Goal: Check status: Check status

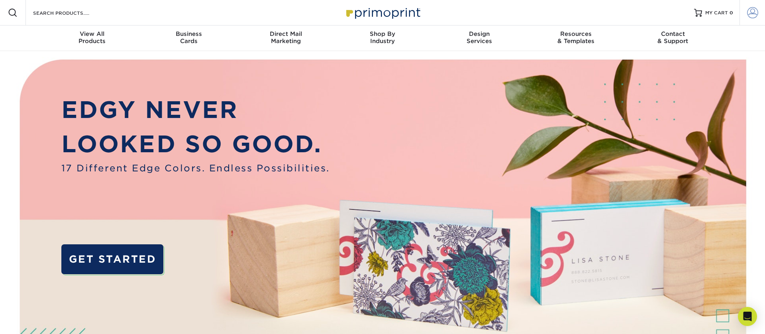
click at [757, 14] on span at bounding box center [752, 12] width 11 height 11
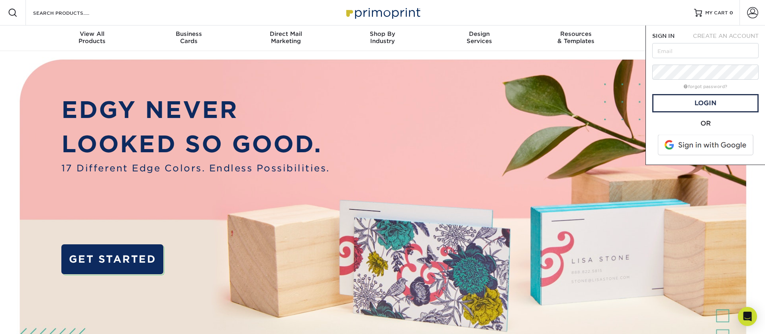
click at [703, 143] on span at bounding box center [707, 145] width 102 height 21
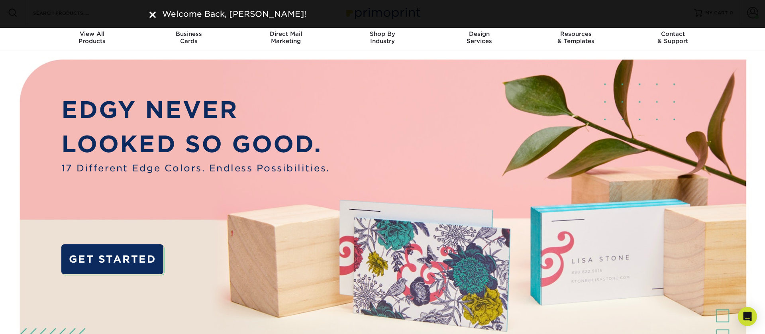
drag, startPoint x: 148, startPoint y: 13, endPoint x: 152, endPoint y: 13, distance: 4.4
click at [148, 13] on div "Welcome Back, CRISTIAN!" at bounding box center [382, 14] width 478 height 12
click at [153, 15] on img at bounding box center [152, 15] width 6 height 6
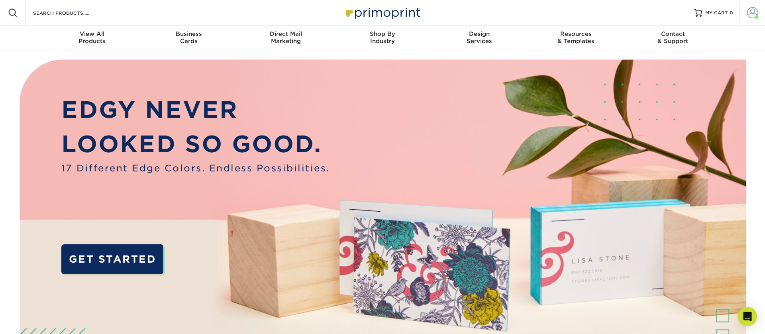
click at [756, 10] on span at bounding box center [752, 12] width 11 height 11
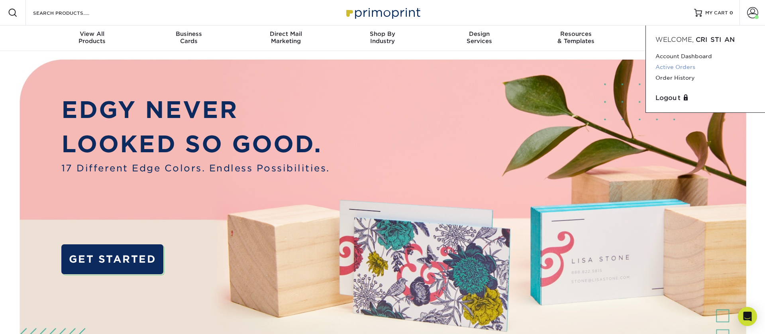
click at [694, 68] on link "Active Orders" at bounding box center [706, 67] width 100 height 11
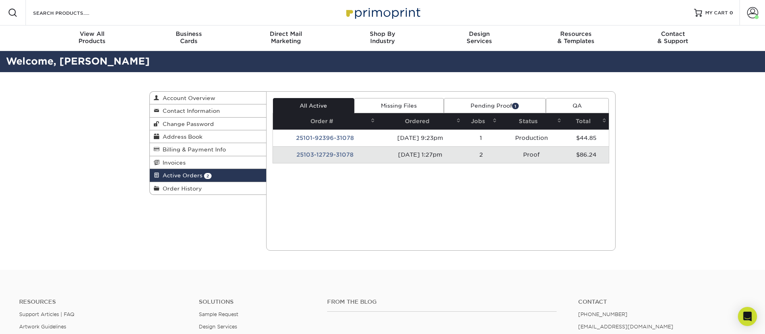
click at [476, 106] on link "Pending Proof 1" at bounding box center [495, 105] width 102 height 15
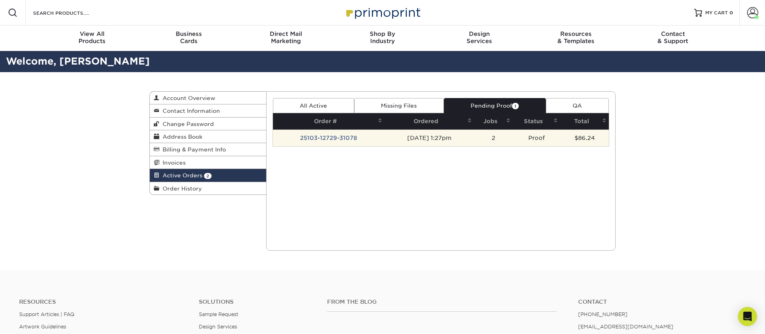
click at [394, 142] on td "10/03/2025 1:27pm" at bounding box center [430, 138] width 90 height 17
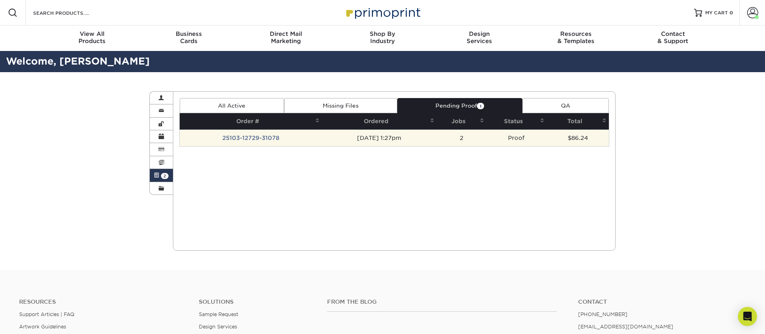
click at [394, 141] on td "[DATE] 1:27pm" at bounding box center [379, 138] width 114 height 17
click at [331, 141] on td "[DATE] 1:27pm" at bounding box center [379, 138] width 114 height 17
click at [375, 136] on td "10/03/2025 1:27pm" at bounding box center [379, 138] width 114 height 17
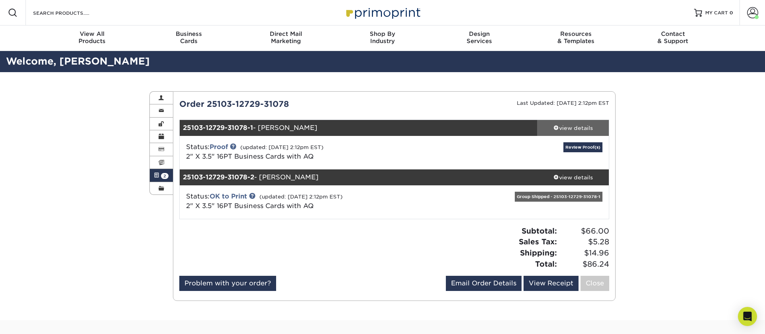
click at [550, 129] on div "view details" at bounding box center [573, 128] width 72 height 8
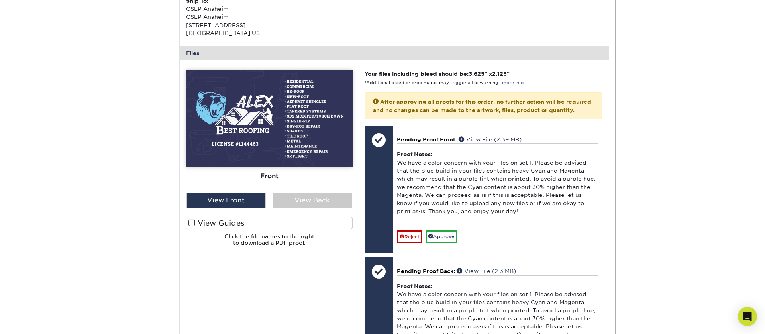
scroll to position [343, 0]
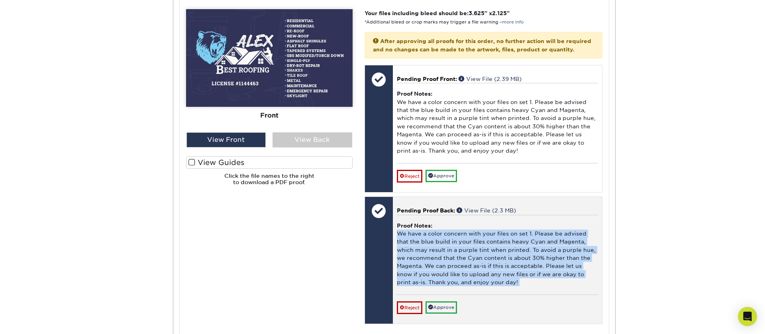
drag, startPoint x: 398, startPoint y: 238, endPoint x: 514, endPoint y: 296, distance: 130.1
click at [514, 295] on div "Proof Notes: We have a color concern with your files on set 1. Please be advise…" at bounding box center [497, 255] width 201 height 80
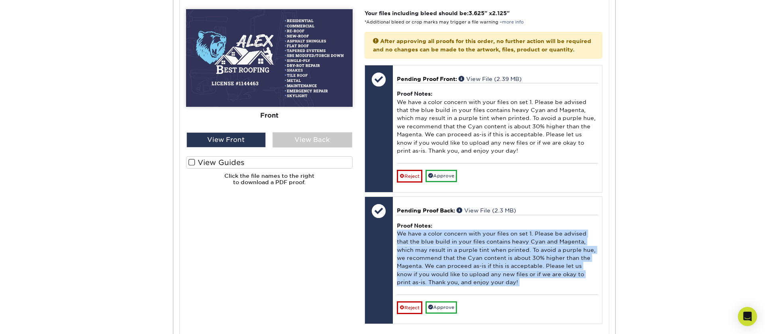
copy div "We have a color concern with your files on set 1. Please be advised that the bl…"
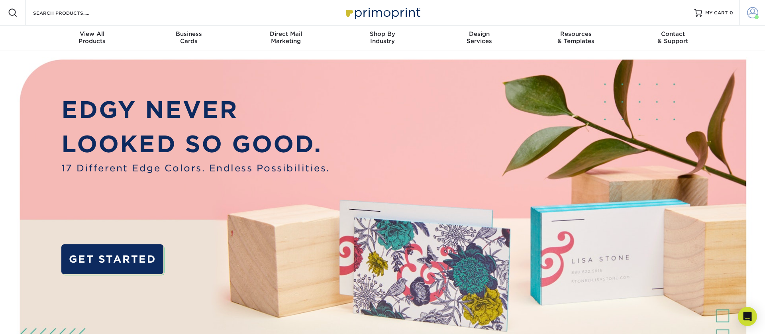
click at [749, 13] on span at bounding box center [752, 12] width 11 height 11
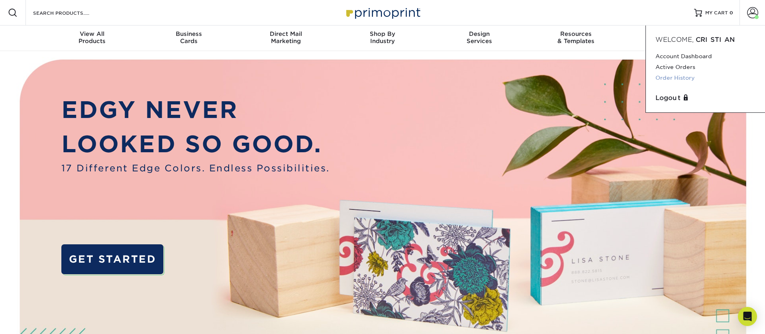
click at [672, 76] on link "Order History" at bounding box center [706, 78] width 100 height 11
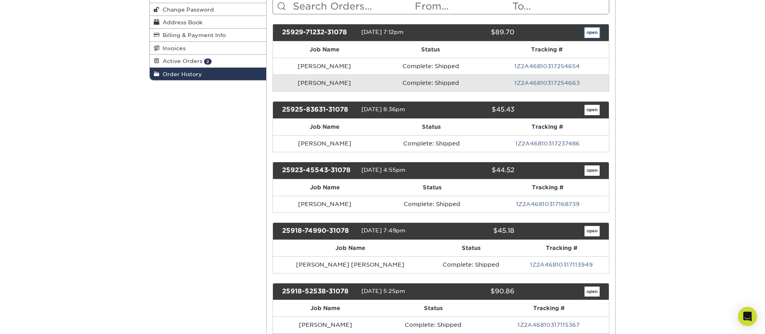
scroll to position [115, 0]
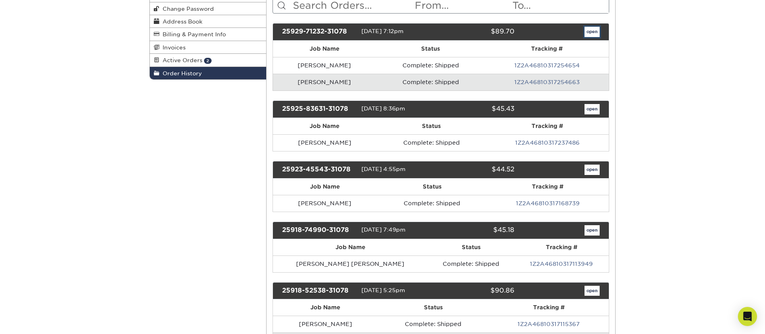
click at [591, 30] on link "open" at bounding box center [592, 32] width 15 height 10
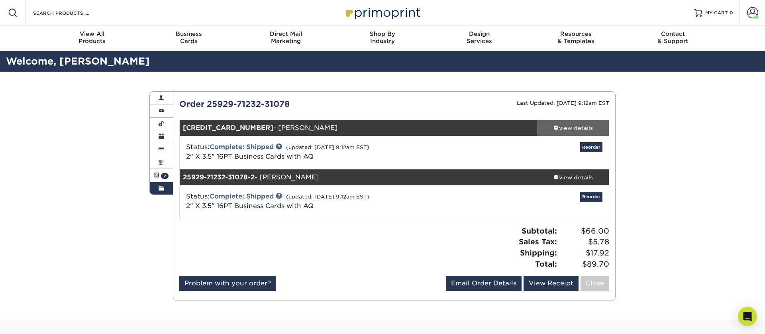
drag, startPoint x: 574, startPoint y: 124, endPoint x: 560, endPoint y: 127, distance: 14.5
click at [574, 124] on div "view details" at bounding box center [573, 128] width 72 height 8
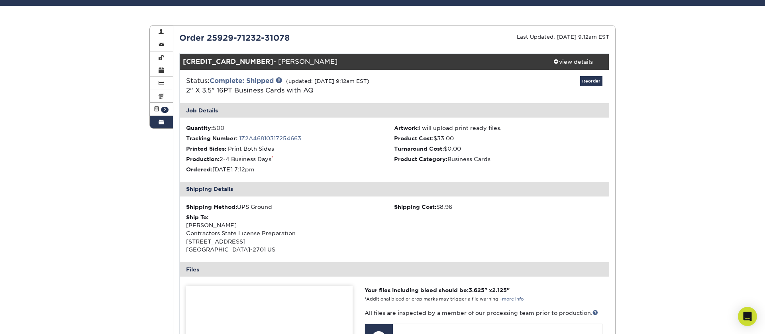
scroll to position [68, 0]
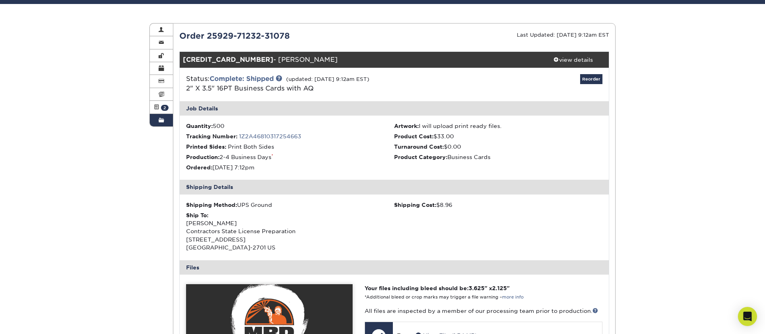
click at [267, 133] on link "1Z2A46810317254663" at bounding box center [270, 136] width 62 height 6
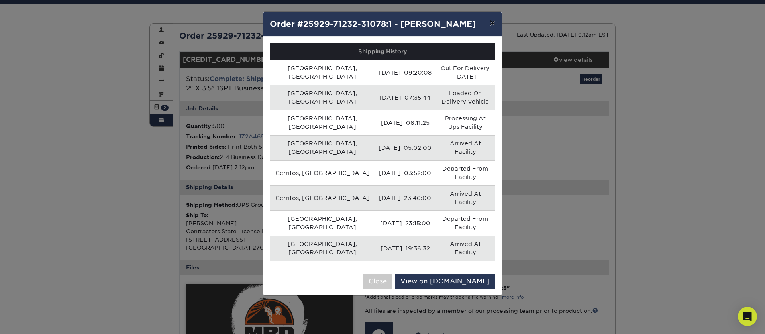
click at [495, 23] on button "×" at bounding box center [492, 23] width 18 height 22
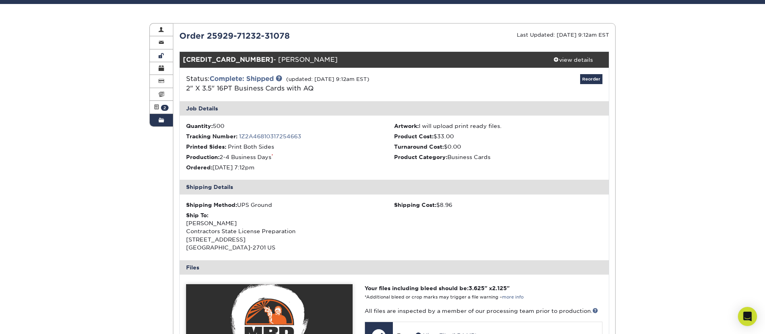
click at [166, 120] on link "Order History" at bounding box center [161, 120] width 23 height 12
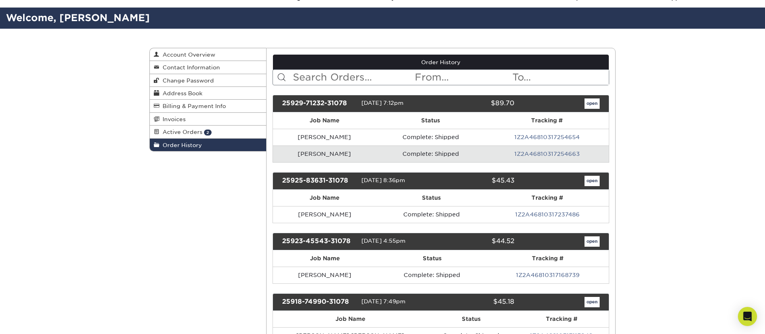
scroll to position [62, 0]
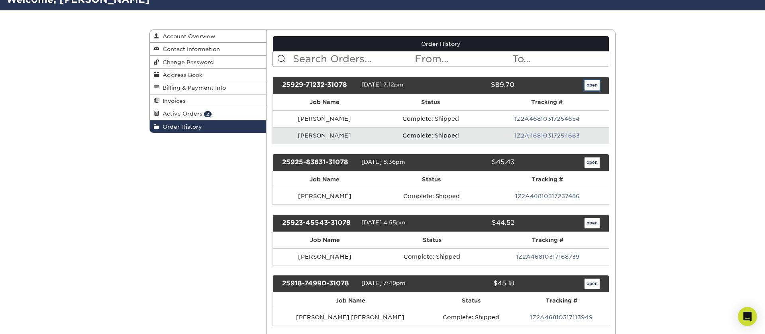
click at [597, 83] on link "open" at bounding box center [592, 85] width 15 height 10
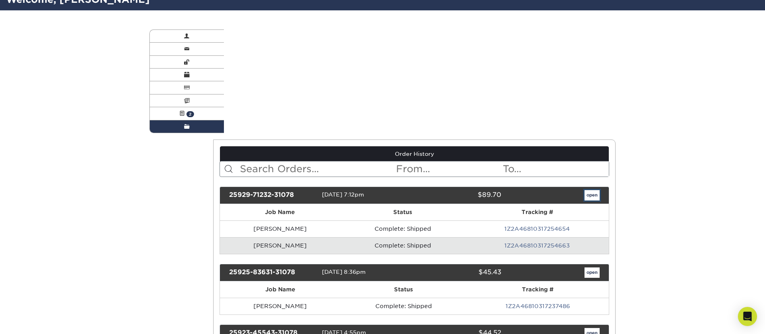
scroll to position [0, 0]
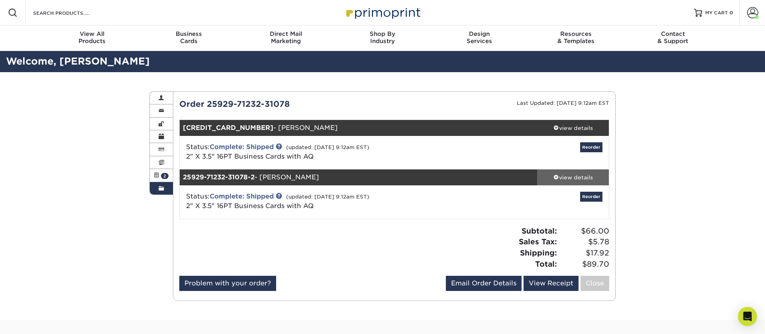
click at [567, 177] on div "view details" at bounding box center [573, 177] width 72 height 8
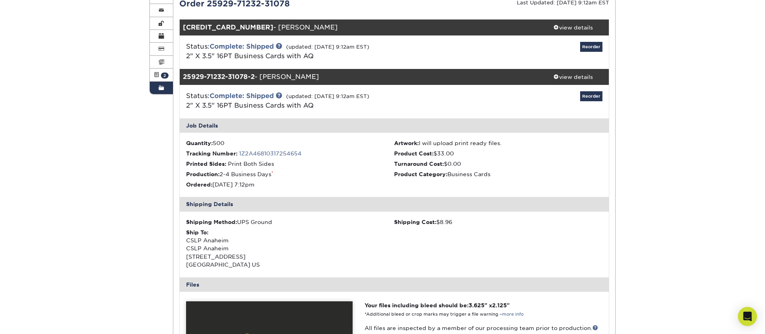
scroll to position [130, 0]
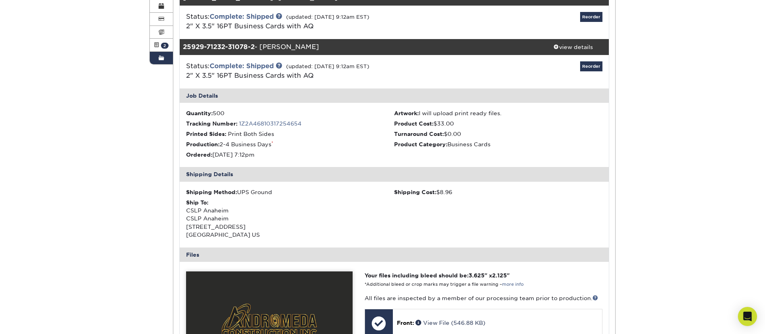
click at [273, 123] on link "1Z2A46810317254654" at bounding box center [270, 123] width 63 height 6
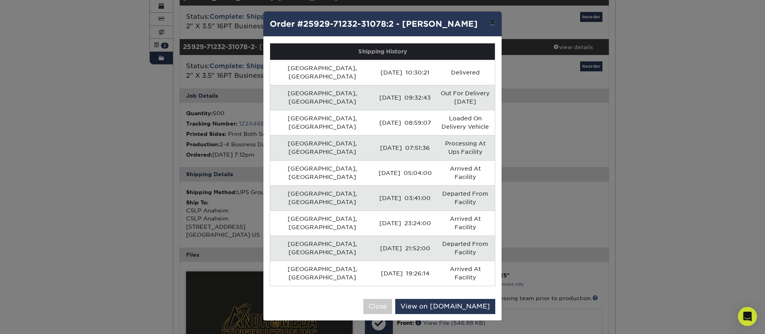
click at [493, 24] on button "×" at bounding box center [492, 23] width 18 height 22
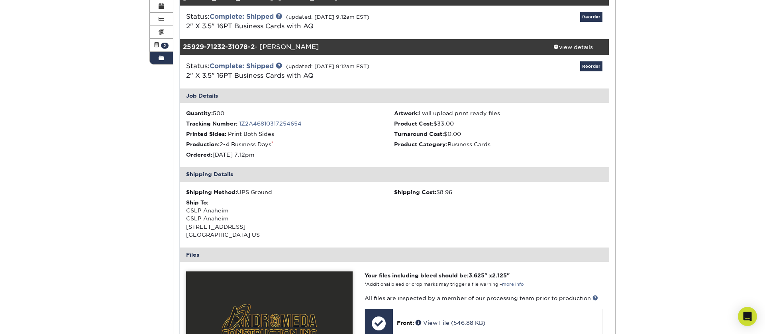
click at [161, 60] on span at bounding box center [162, 58] width 6 height 6
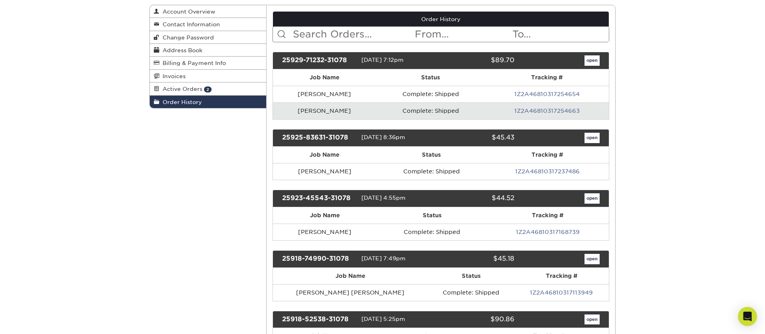
scroll to position [86, 0]
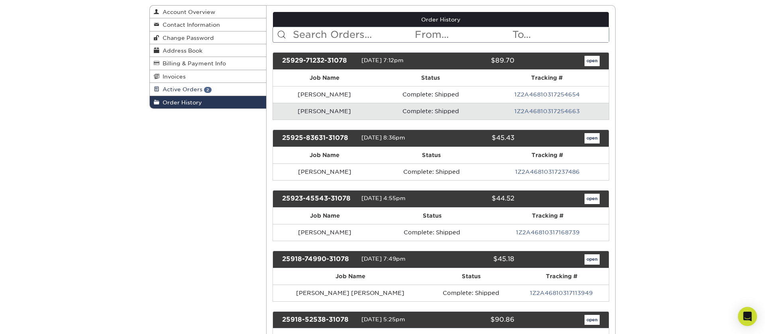
click at [204, 91] on span "2" at bounding box center [208, 90] width 8 height 6
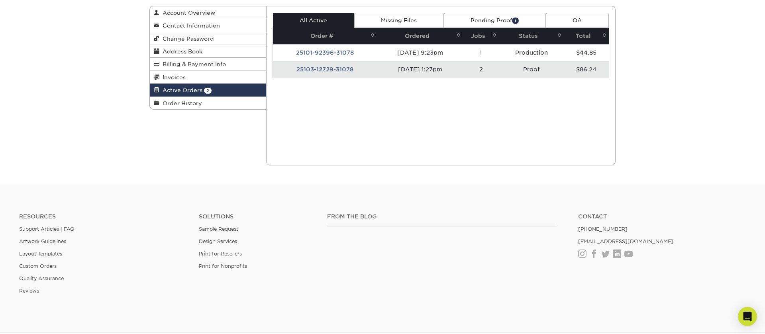
scroll to position [84, 0]
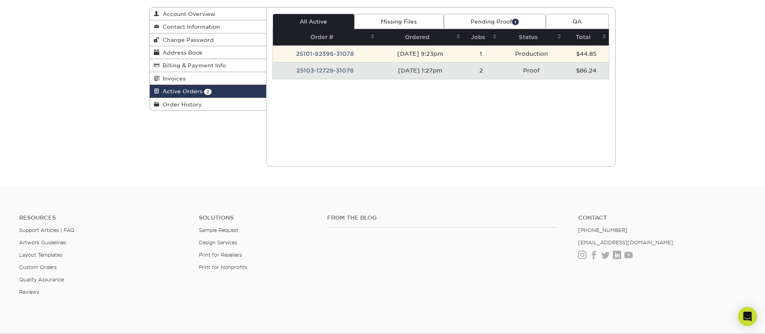
click at [377, 52] on td "[DATE] 9:23pm" at bounding box center [420, 53] width 86 height 17
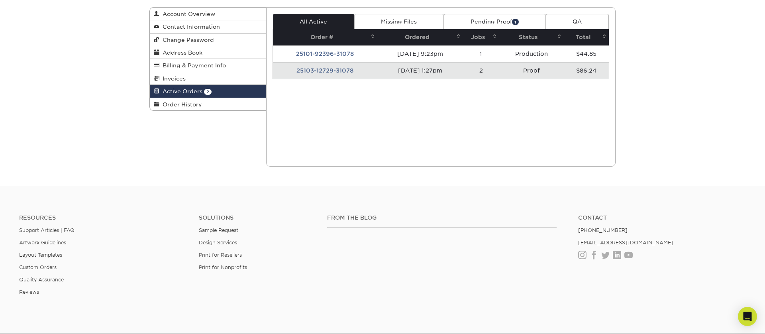
scroll to position [0, 0]
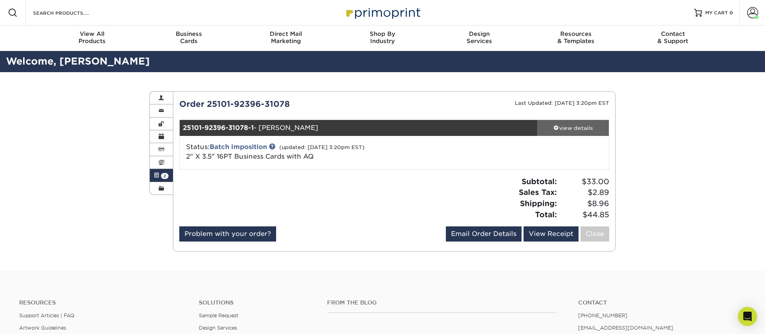
click at [568, 126] on div "view details" at bounding box center [573, 128] width 72 height 8
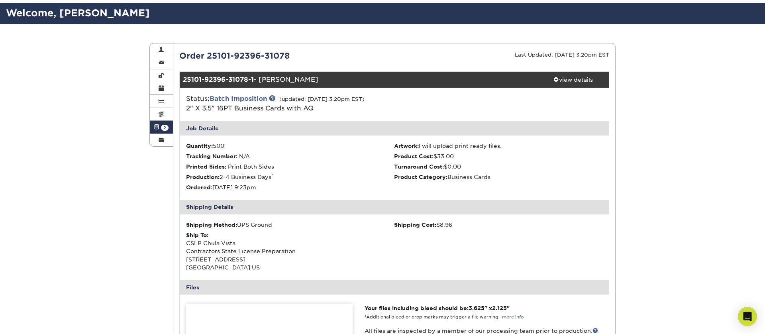
scroll to position [88, 0]
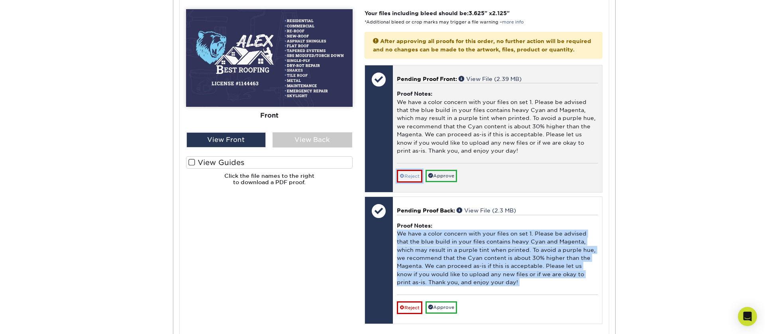
click at [411, 183] on link "Reject" at bounding box center [410, 176] width 26 height 13
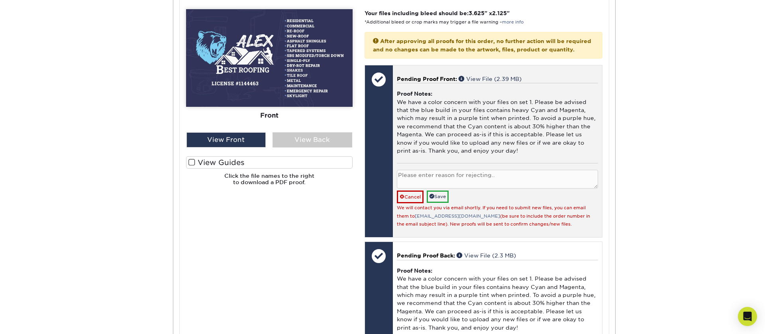
click at [432, 186] on textarea at bounding box center [497, 179] width 201 height 19
paste textarea "okay, we will make the corrections"
type textarea "okay, we will make the corrections"
click at [438, 203] on link "Save" at bounding box center [438, 196] width 22 height 12
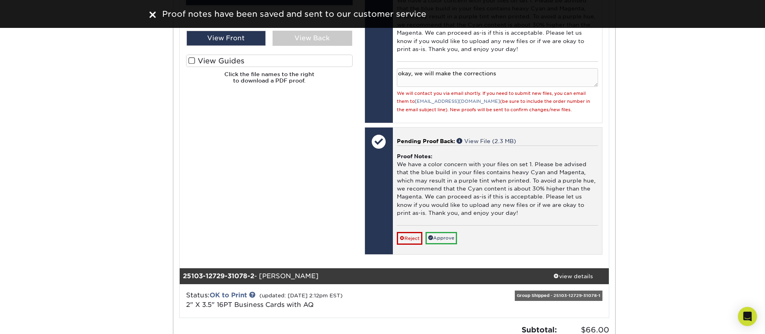
scroll to position [462, 0]
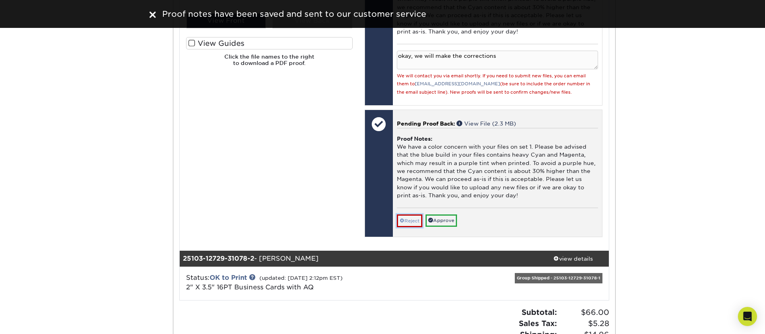
click at [411, 227] on link "Reject" at bounding box center [410, 220] width 26 height 13
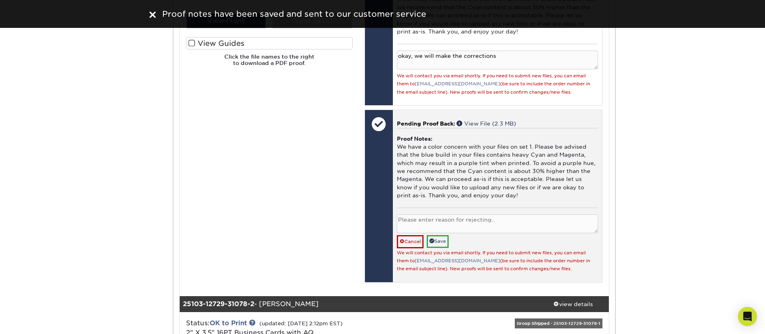
click at [423, 230] on textarea at bounding box center [497, 223] width 201 height 19
paste textarea "okay, we will make the corrections"
type textarea "okay, we will make the corrections"
click at [441, 247] on link "Save" at bounding box center [438, 241] width 22 height 12
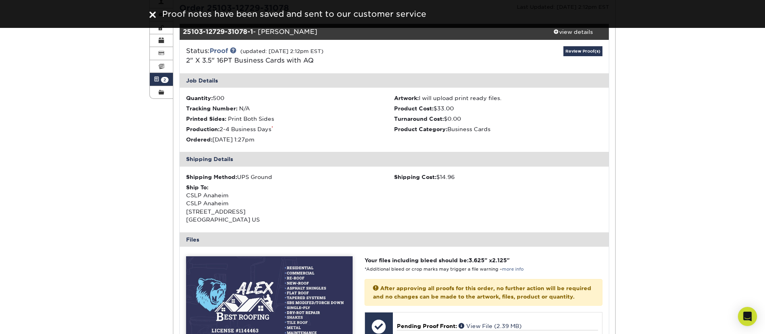
scroll to position [0, 0]
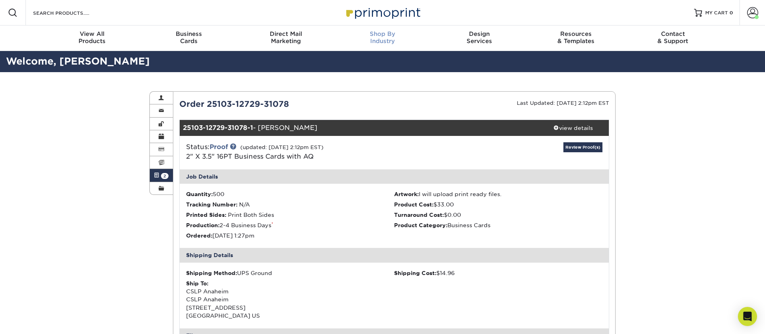
click at [381, 33] on span "Shop By" at bounding box center [382, 33] width 97 height 7
click at [381, 17] on img at bounding box center [383, 12] width 80 height 17
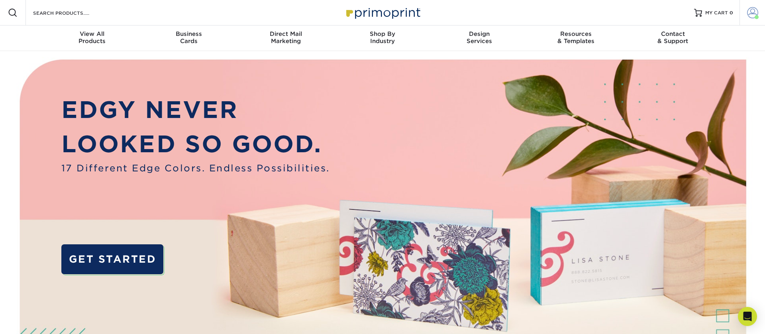
click at [752, 12] on span at bounding box center [752, 12] width 11 height 11
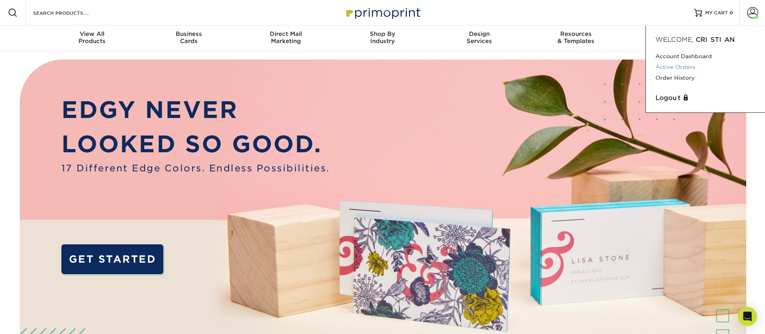
click at [682, 67] on link "Active Orders" at bounding box center [706, 67] width 100 height 11
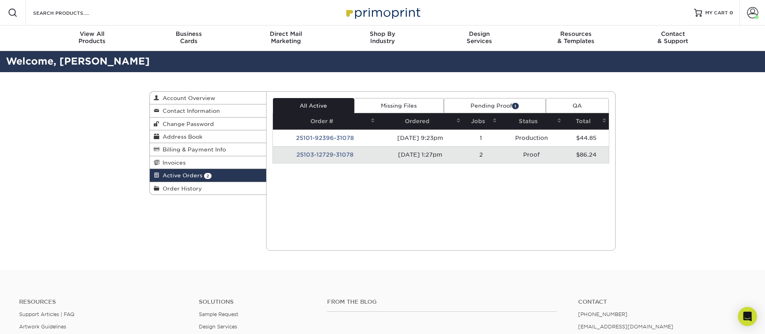
click at [503, 104] on link "Pending Proof 1" at bounding box center [495, 105] width 102 height 15
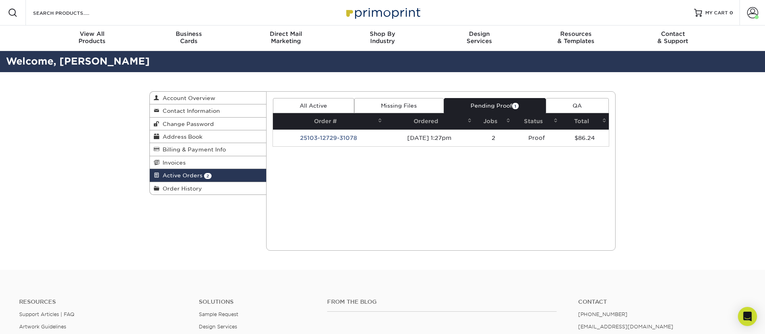
click at [322, 106] on link "All Active" at bounding box center [313, 105] width 81 height 15
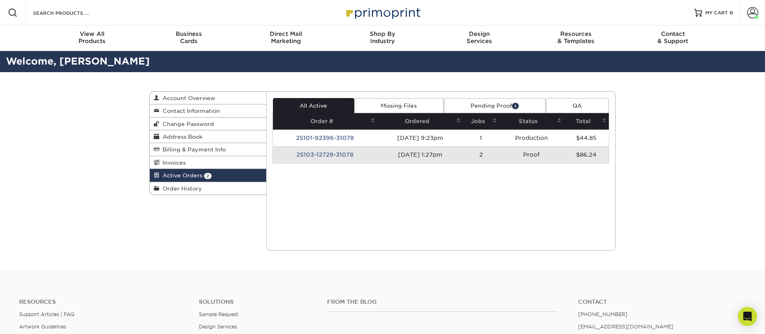
click at [383, 11] on img at bounding box center [383, 12] width 80 height 17
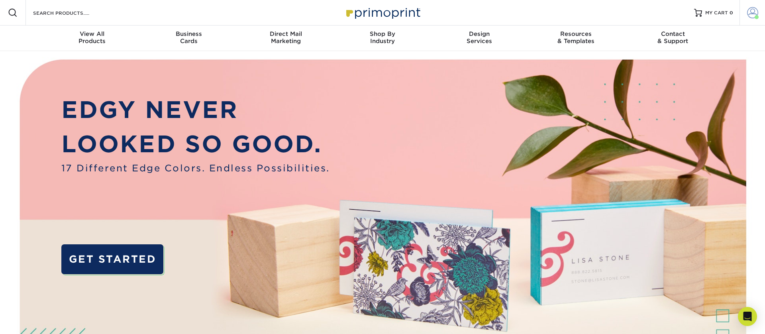
click at [753, 9] on span at bounding box center [752, 12] width 11 height 11
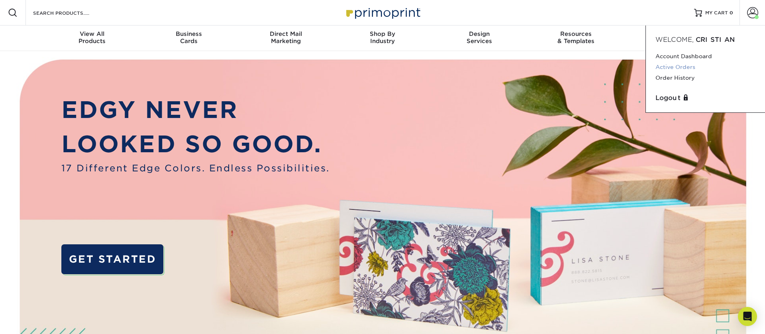
click at [679, 67] on link "Active Orders" at bounding box center [706, 67] width 100 height 11
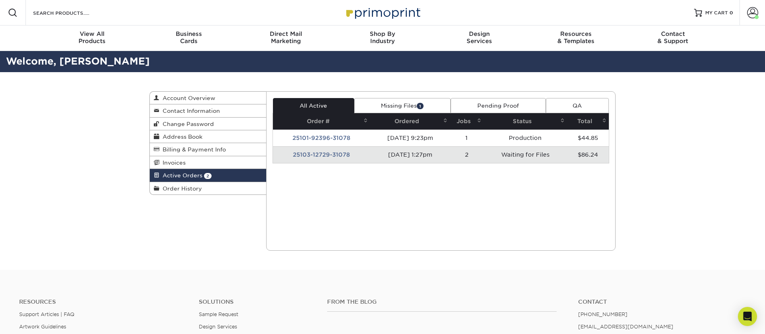
click at [417, 107] on link "Missing Files 1" at bounding box center [402, 105] width 96 height 15
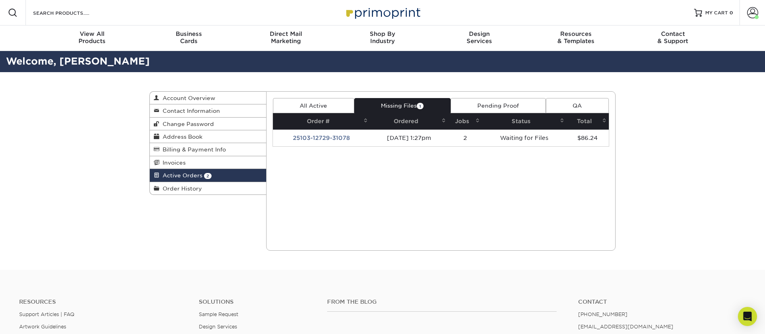
click at [390, 142] on td "10/03/2025 1:27pm" at bounding box center [409, 138] width 78 height 17
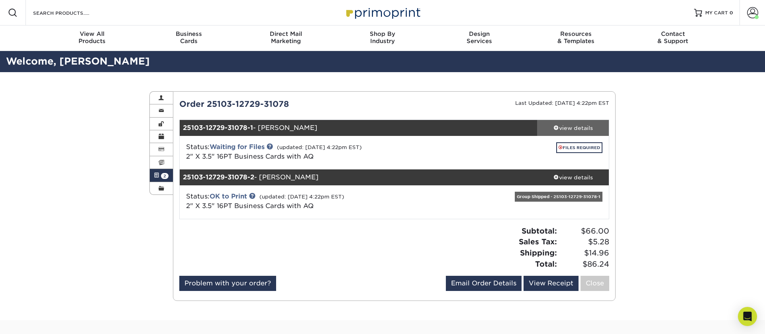
click at [554, 127] on span at bounding box center [557, 128] width 6 height 6
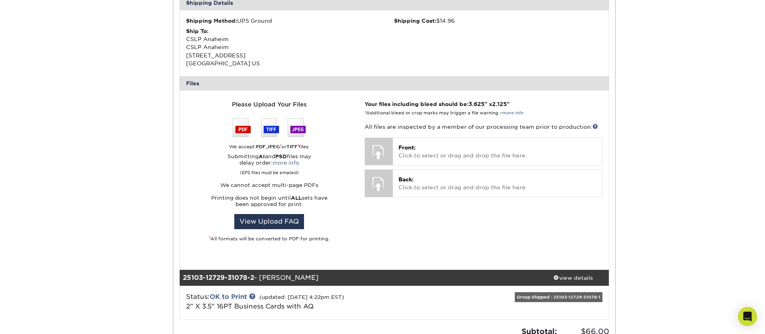
scroll to position [246, 0]
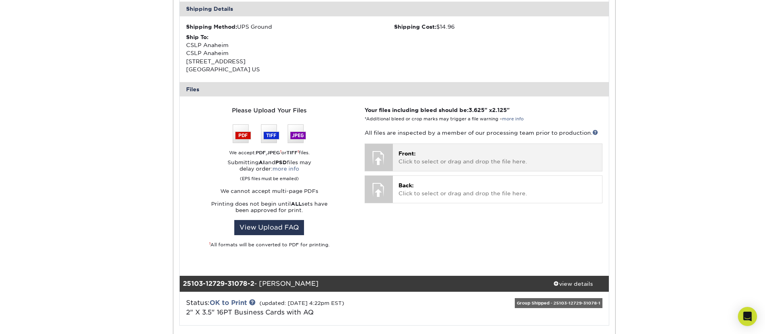
click at [449, 160] on p "Front: Click to select or drag and drop the file here." at bounding box center [497, 157] width 198 height 16
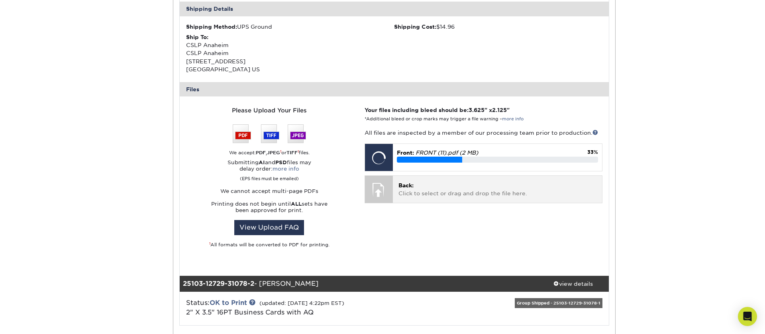
click at [400, 181] on p "Back: Click to select or drag and drop the file here." at bounding box center [497, 189] width 198 height 16
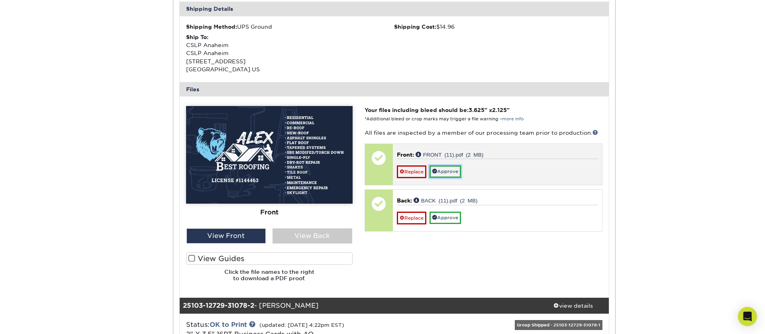
click at [447, 169] on link "Approve" at bounding box center [445, 171] width 31 height 12
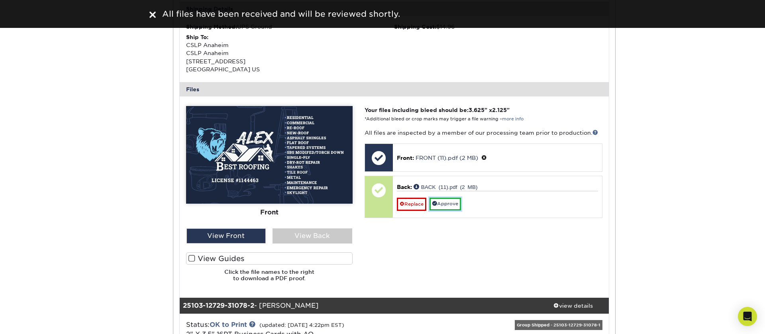
click at [451, 206] on link "Approve" at bounding box center [445, 204] width 31 height 12
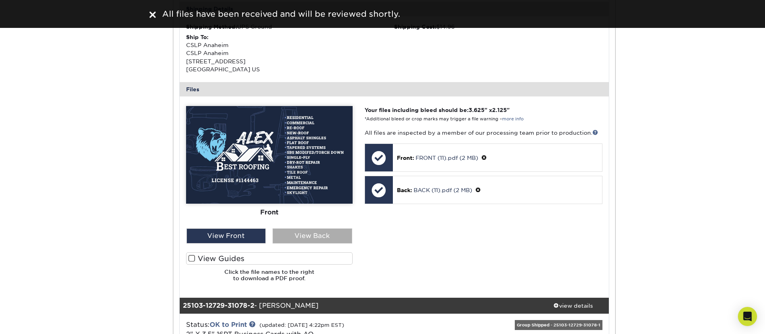
click at [307, 233] on div "View Back" at bounding box center [313, 235] width 80 height 15
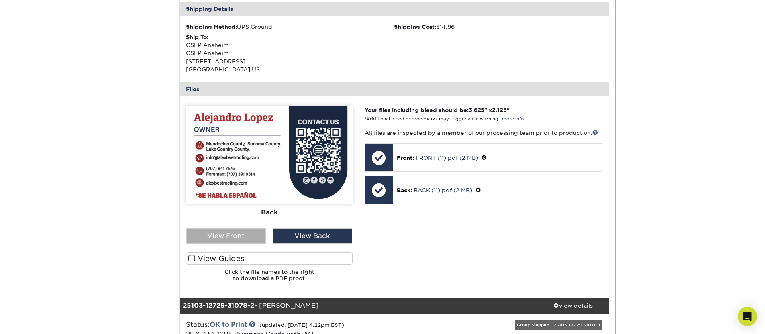
click at [237, 234] on div "View Front" at bounding box center [226, 235] width 80 height 15
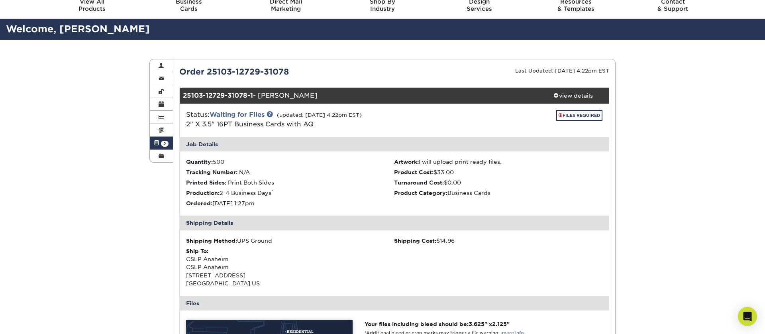
scroll to position [0, 0]
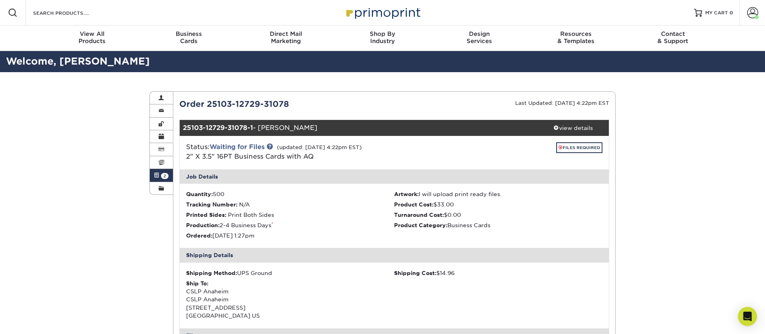
click at [389, 13] on img at bounding box center [383, 12] width 80 height 17
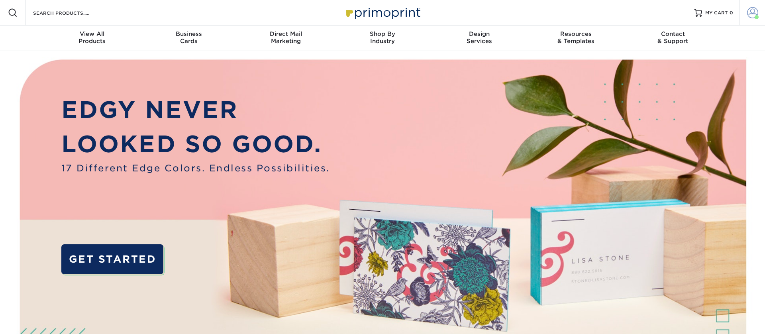
click at [750, 12] on span at bounding box center [752, 12] width 11 height 11
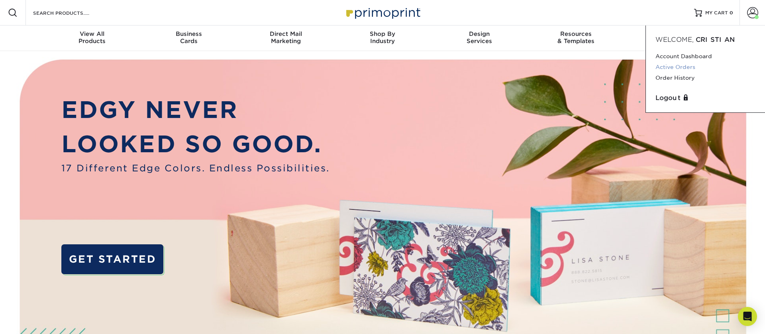
click at [679, 66] on link "Active Orders" at bounding box center [706, 67] width 100 height 11
